Goal: Task Accomplishment & Management: Use online tool/utility

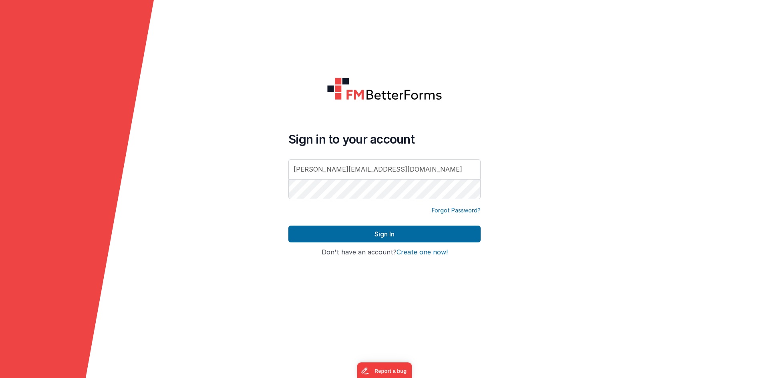
drag, startPoint x: 662, startPoint y: 36, endPoint x: 659, endPoint y: 43, distance: 7.7
click at [662, 36] on div at bounding box center [692, 189] width 154 height 378
click at [288, 201] on div at bounding box center [288, 201] width 0 height 0
type input "[EMAIL_ADDRESS][DOMAIN_NAME]"
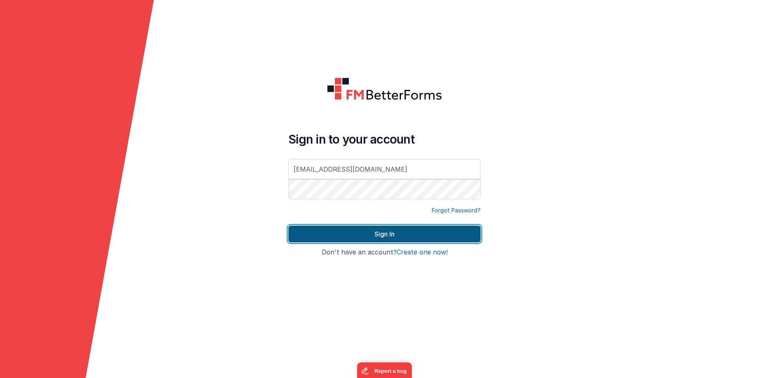
click at [407, 231] on button "Sign In" at bounding box center [384, 234] width 192 height 17
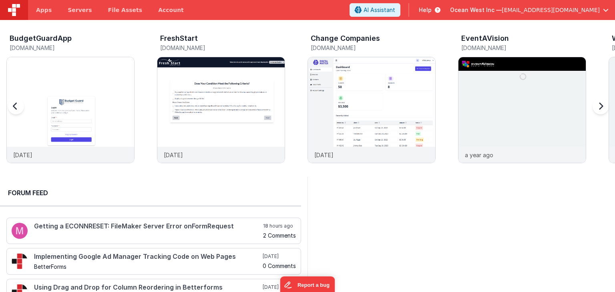
drag, startPoint x: 100, startPoint y: 114, endPoint x: 176, endPoint y: 16, distance: 123.5
click at [100, 113] on img at bounding box center [70, 120] width 127 height 127
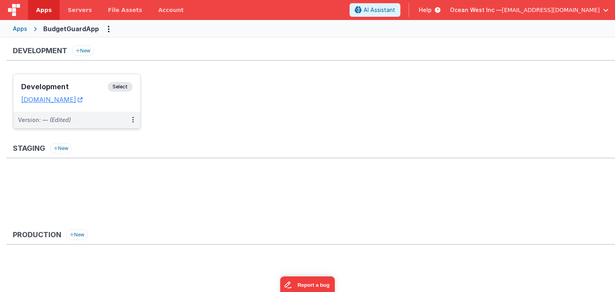
click at [92, 78] on div "Development Select URLs [DOMAIN_NAME]" at bounding box center [76, 93] width 127 height 38
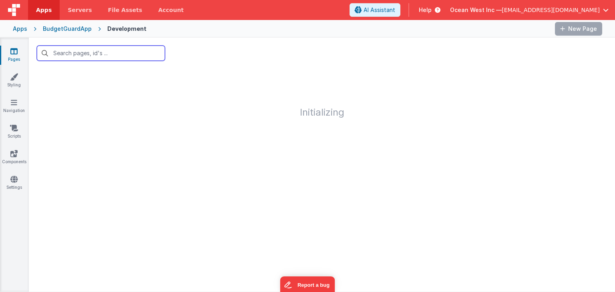
click at [127, 55] on input "text" at bounding box center [101, 53] width 128 height 15
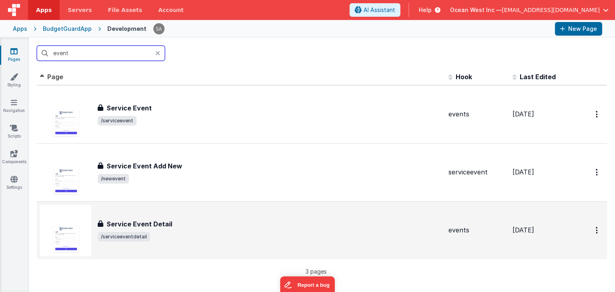
type input "event"
click at [161, 204] on td "Service Event Detail Service Event Detail /serviceeventdetail" at bounding box center [241, 230] width 408 height 58
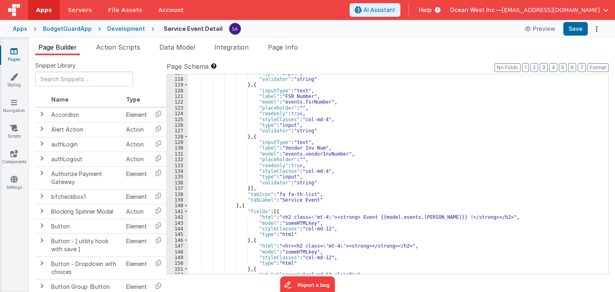
scroll to position [673, 0]
drag, startPoint x: 562, startPoint y: 68, endPoint x: 485, endPoint y: 107, distance: 85.9
click at [562, 68] on button "5" at bounding box center [563, 67] width 8 height 9
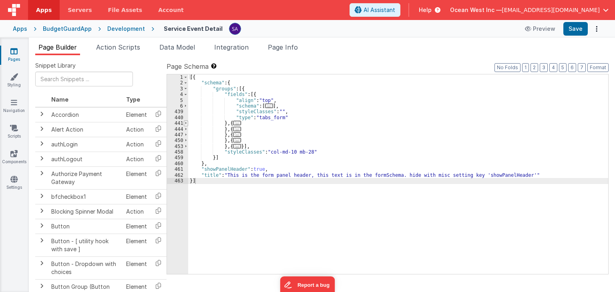
click at [185, 124] on span at bounding box center [186, 124] width 4 height 6
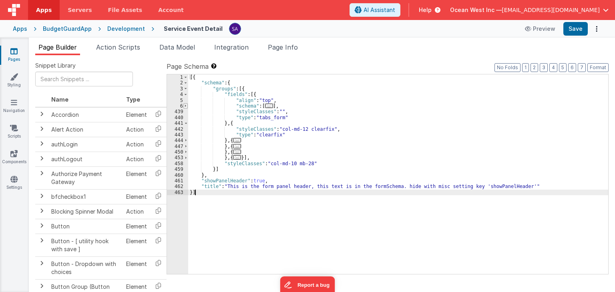
click at [184, 106] on span at bounding box center [185, 106] width 4 height 6
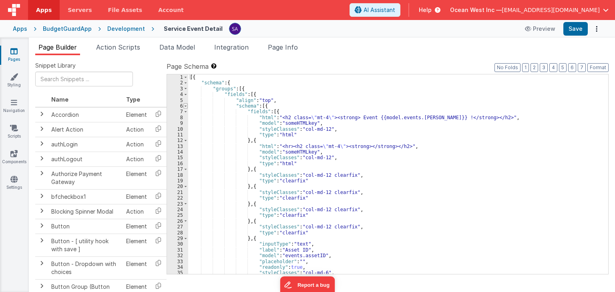
click at [184, 106] on span at bounding box center [185, 106] width 4 height 6
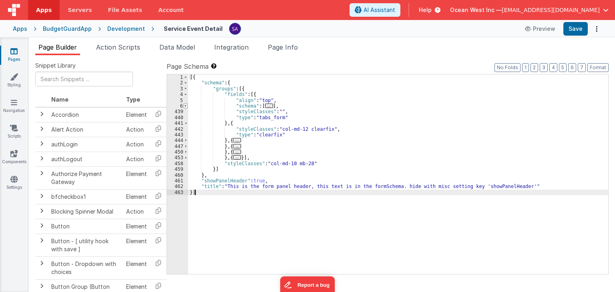
click at [184, 106] on span at bounding box center [185, 106] width 4 height 6
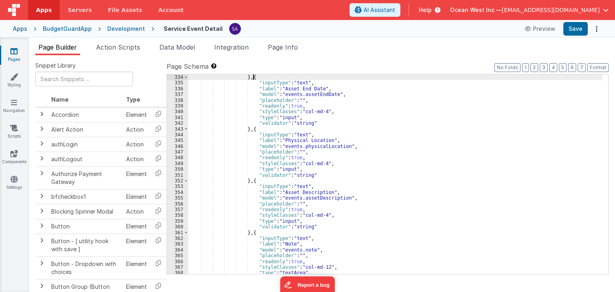
click at [557, 74] on div "} , { "inputType" : "text" , "label" : "Asset End Date" , "model" : "events.ass…" at bounding box center [395, 179] width 414 height 211
click at [556, 71] on button "4" at bounding box center [553, 67] width 8 height 9
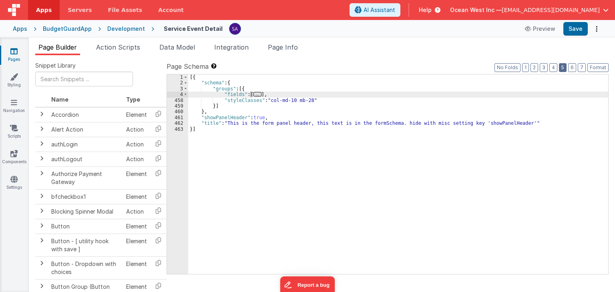
click at [564, 65] on button "5" at bounding box center [563, 67] width 8 height 9
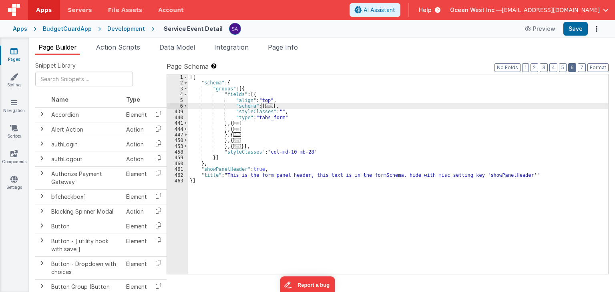
click at [575, 65] on button "6" at bounding box center [572, 67] width 8 height 9
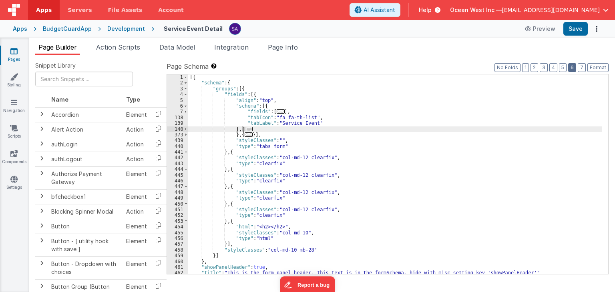
scroll to position [0, 0]
click at [255, 127] on div "[{ "schema" : { "groups" : [{ "fields" : [{ "align" : "top" , "schema" : [{ "fi…" at bounding box center [395, 179] width 414 height 211
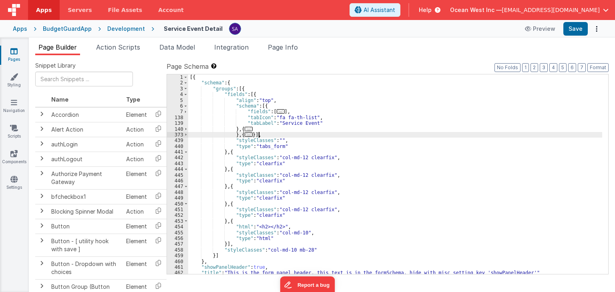
click at [261, 137] on div "[{ "schema" : { "groups" : [{ "fields" : [{ "align" : "top" , "schema" : [{ "fi…" at bounding box center [395, 179] width 414 height 211
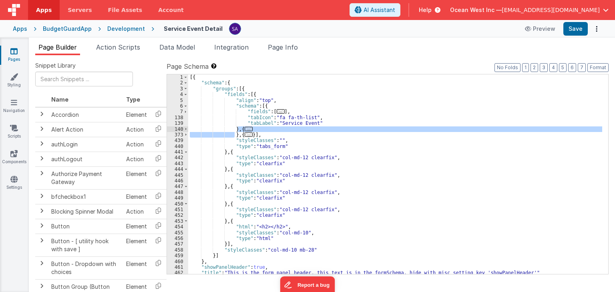
click at [237, 131] on div "[{ "schema" : { "groups" : [{ "fields" : [{ "align" : "top" , "schema" : [{ "fi…" at bounding box center [395, 179] width 414 height 211
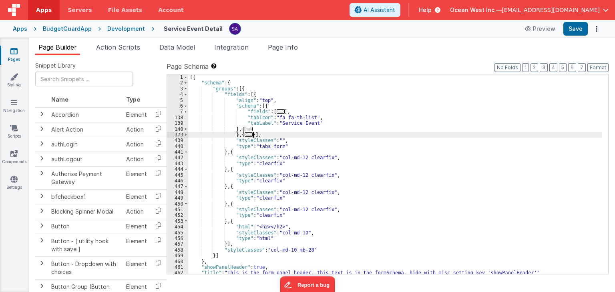
click at [252, 134] on div "[{ "schema" : { "groups" : [{ "fields" : [{ "align" : "top" , "schema" : [{ "fi…" at bounding box center [395, 179] width 414 height 211
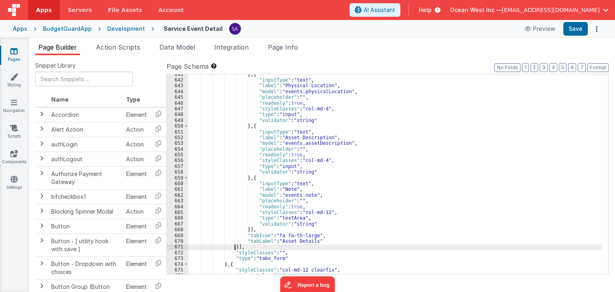
scroll to position [1279, 0]
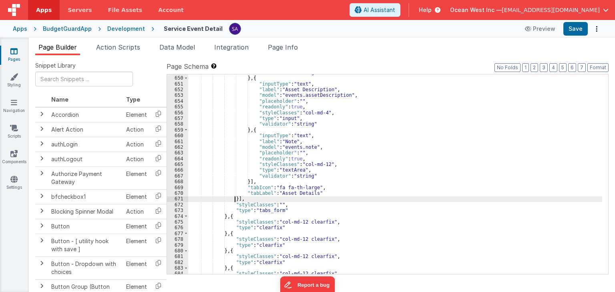
click at [296, 194] on div ""validator" : "string" } , { "inputType" : "text" , "label" : "Asset Descriptio…" at bounding box center [395, 175] width 414 height 211
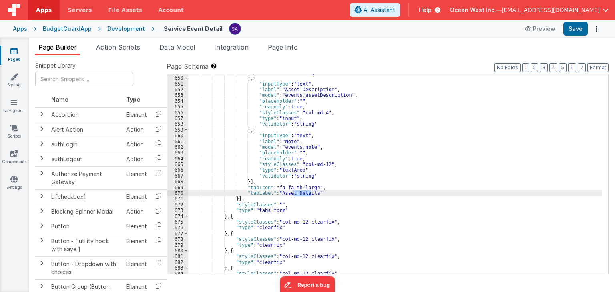
click at [296, 194] on div ""validator" : "string" } , { "inputType" : "text" , "label" : "Asset Descriptio…" at bounding box center [395, 175] width 414 height 211
click at [285, 193] on div ""validator" : "string" } , { "inputType" : "text" , "label" : "Asset Descriptio…" at bounding box center [395, 175] width 414 height 211
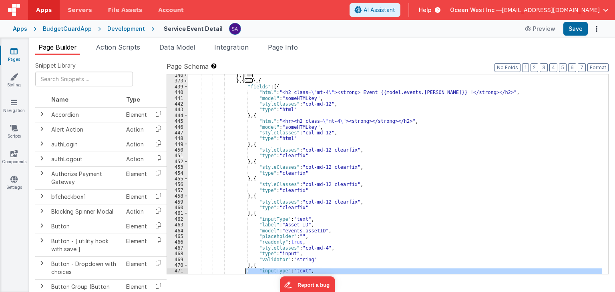
scroll to position [100, 0]
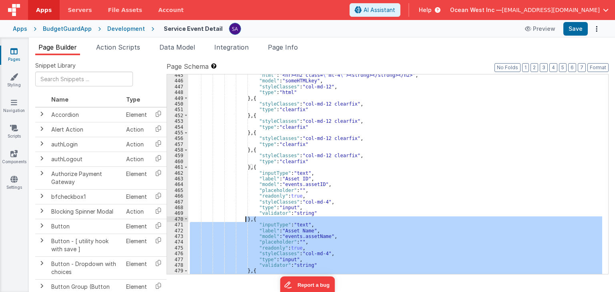
drag, startPoint x: 245, startPoint y: 206, endPoint x: 245, endPoint y: 221, distance: 15.6
click at [245, 221] on div ""html" : "<hr><h2 class= \" mt-4 \" ><strong></strong></h2>" , "model" : "someH…" at bounding box center [395, 177] width 414 height 211
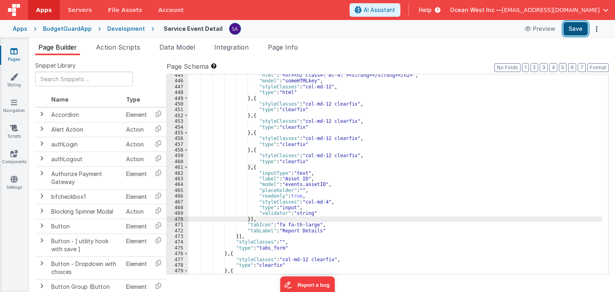
click at [572, 30] on button "Save" at bounding box center [575, 29] width 24 height 14
